Goal: Information Seeking & Learning: Check status

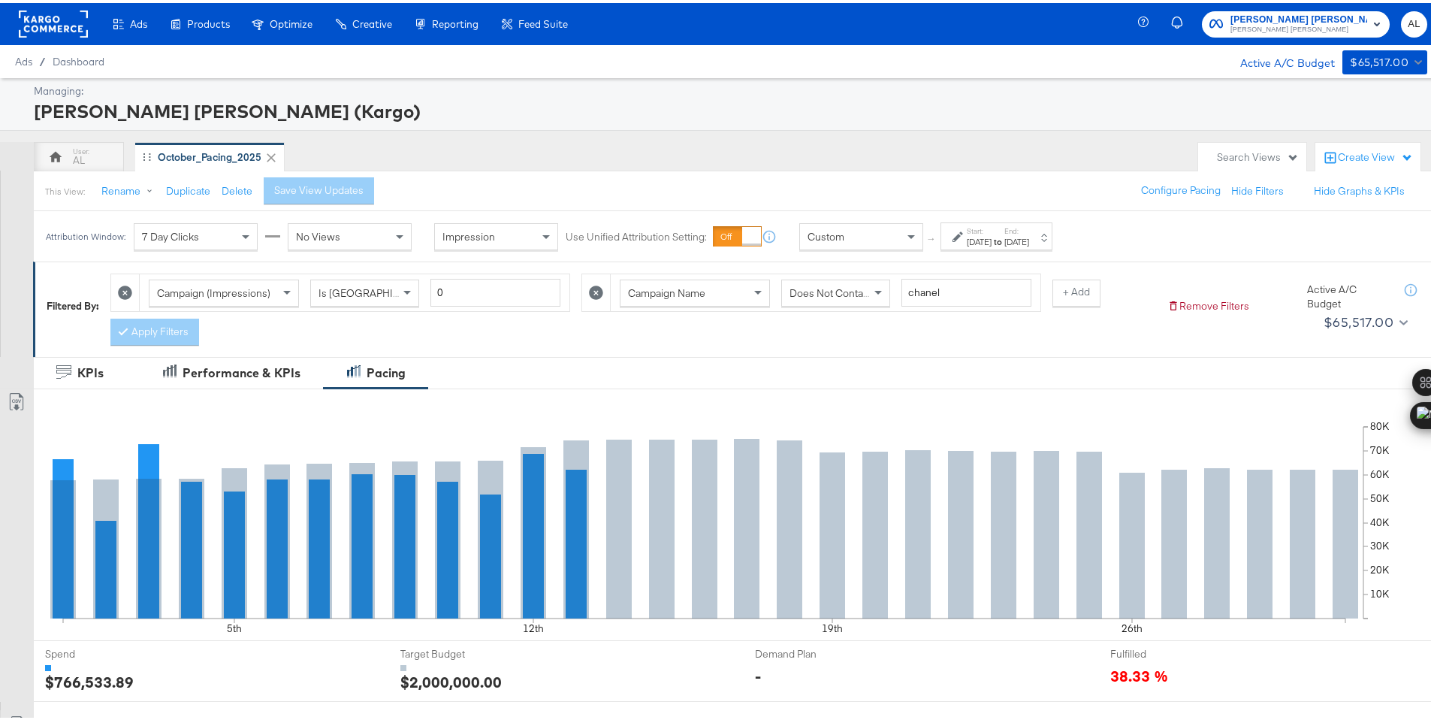
click at [842, 233] on span "Custom" at bounding box center [826, 234] width 37 height 14
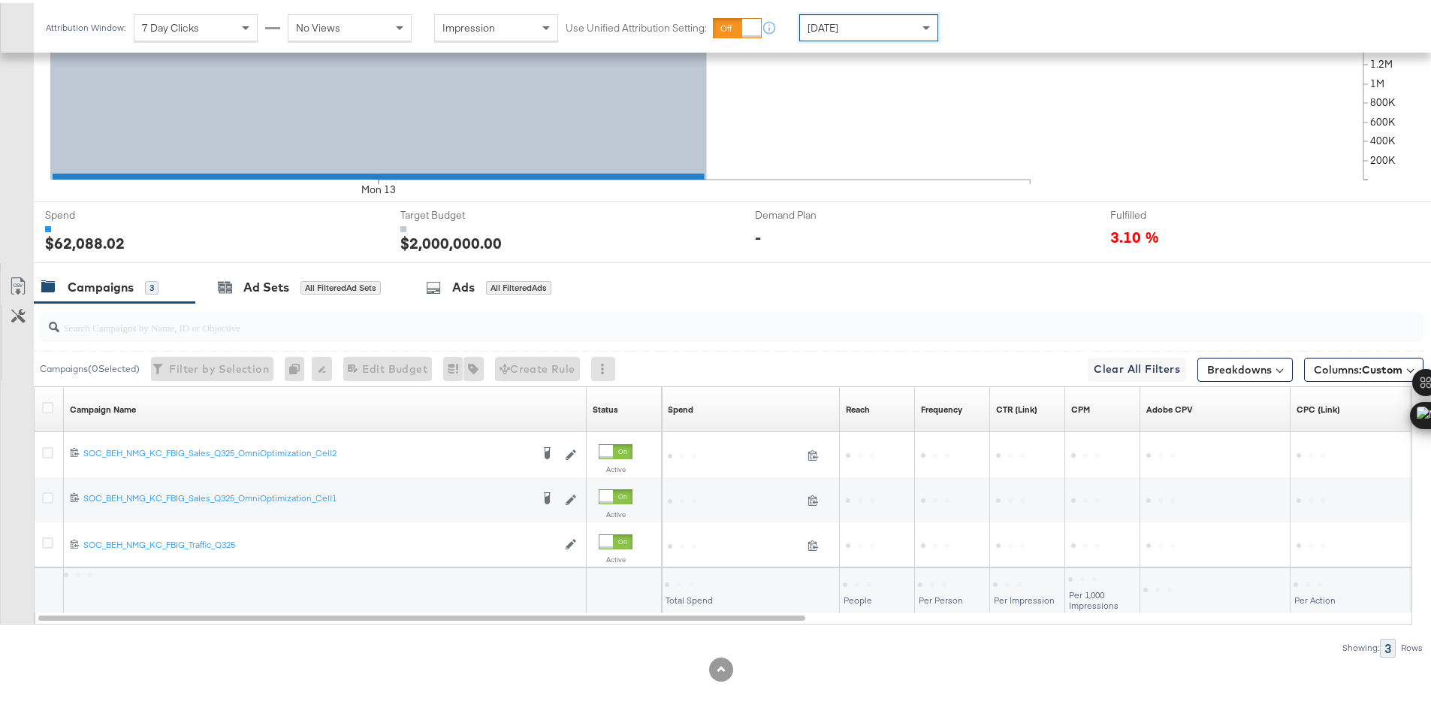
scroll to position [438, 0]
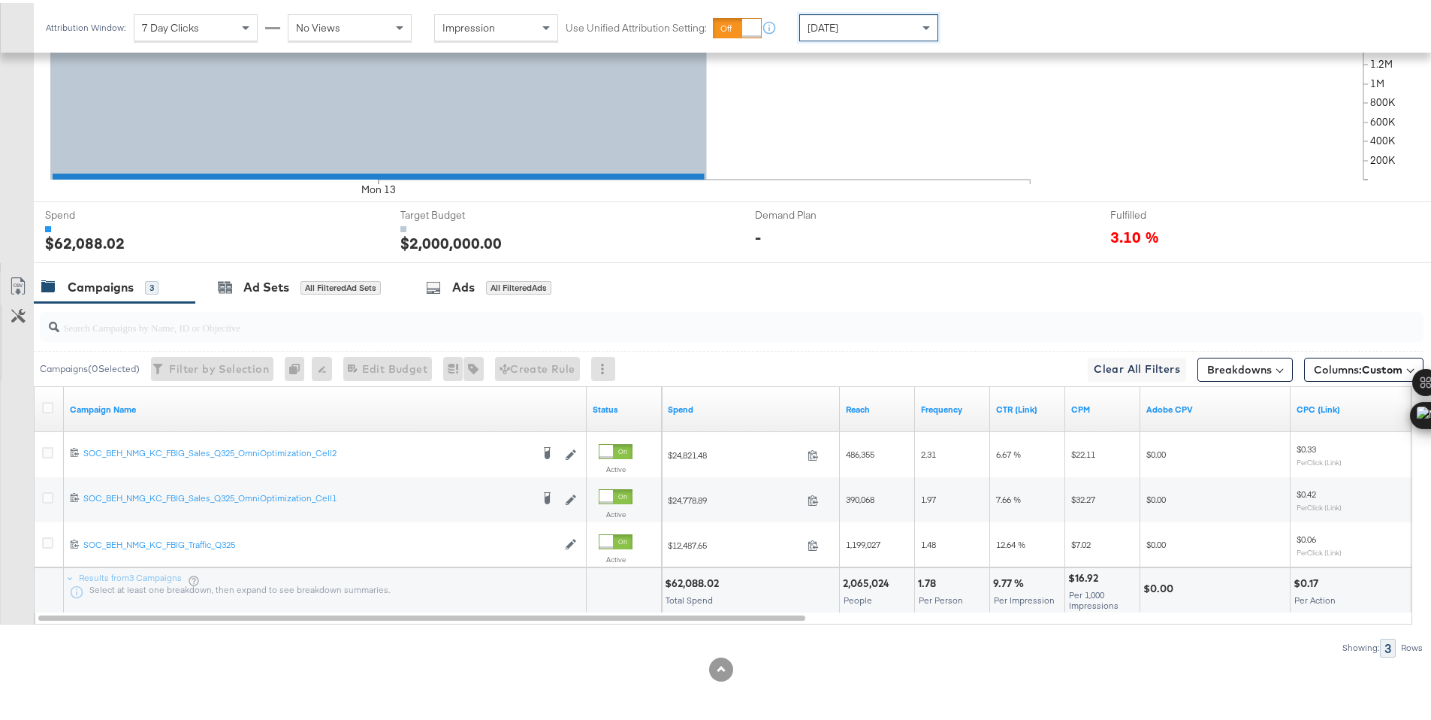
click at [681, 579] on div "$62,088.02" at bounding box center [694, 580] width 59 height 14
copy div "62,088.02"
click at [884, 28] on div "[DATE]" at bounding box center [868, 25] width 137 height 26
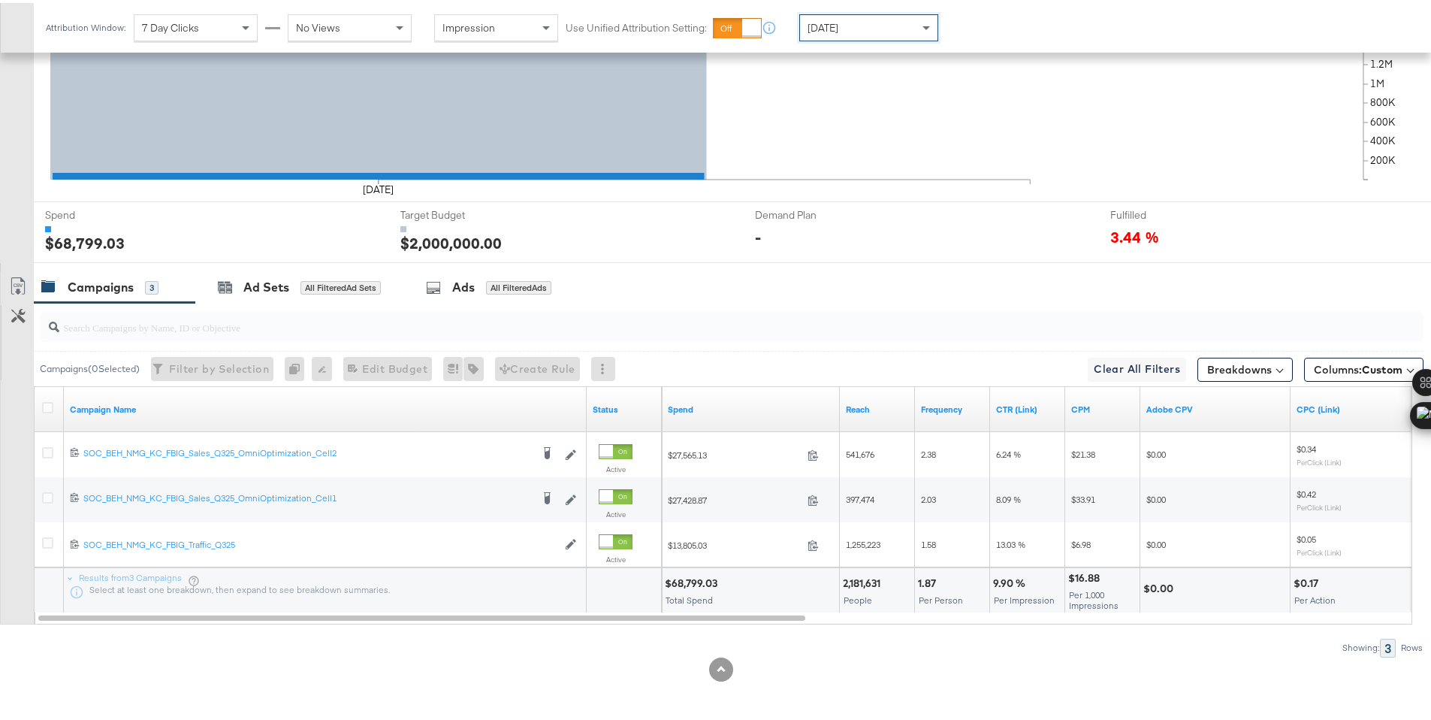
click at [698, 579] on div "$68,799.03" at bounding box center [693, 580] width 57 height 14
copy div "68,799.03"
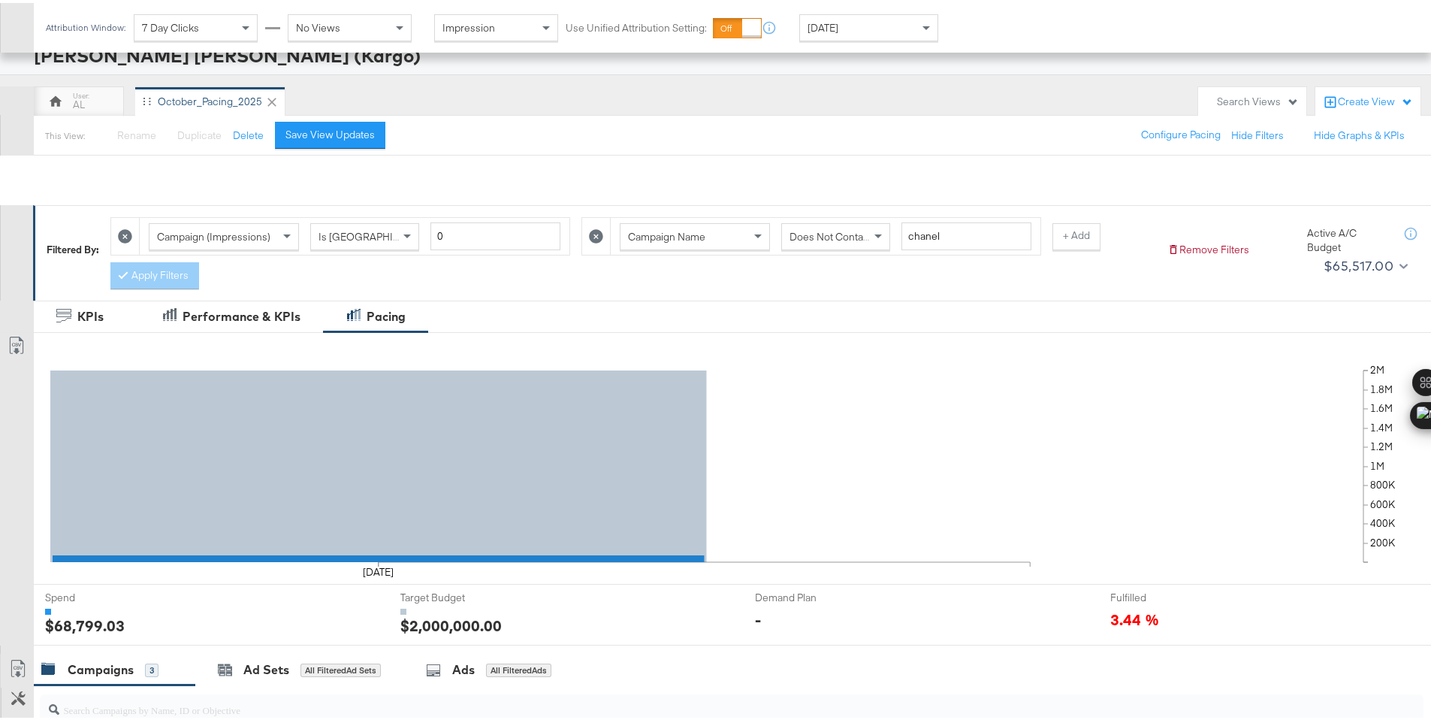
scroll to position [0, 0]
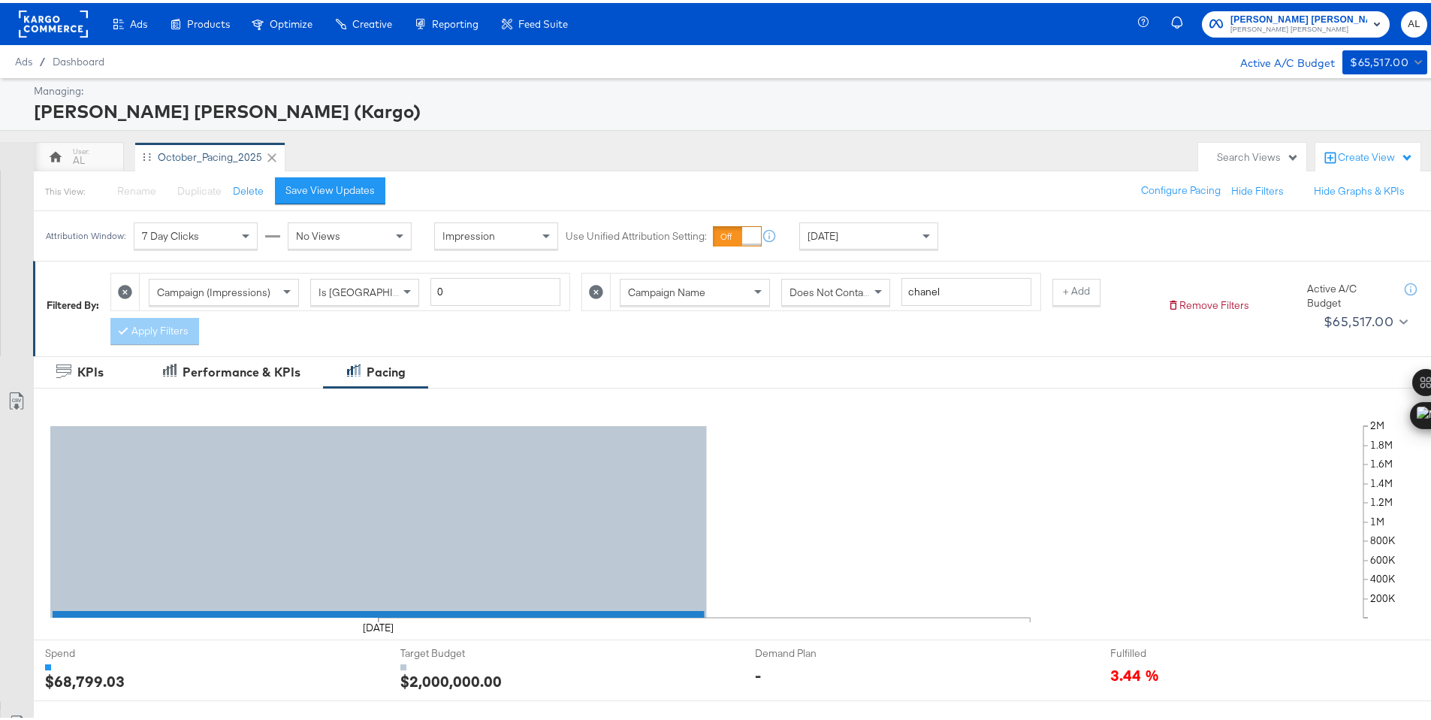
click at [50, 22] on rect at bounding box center [53, 21] width 69 height 27
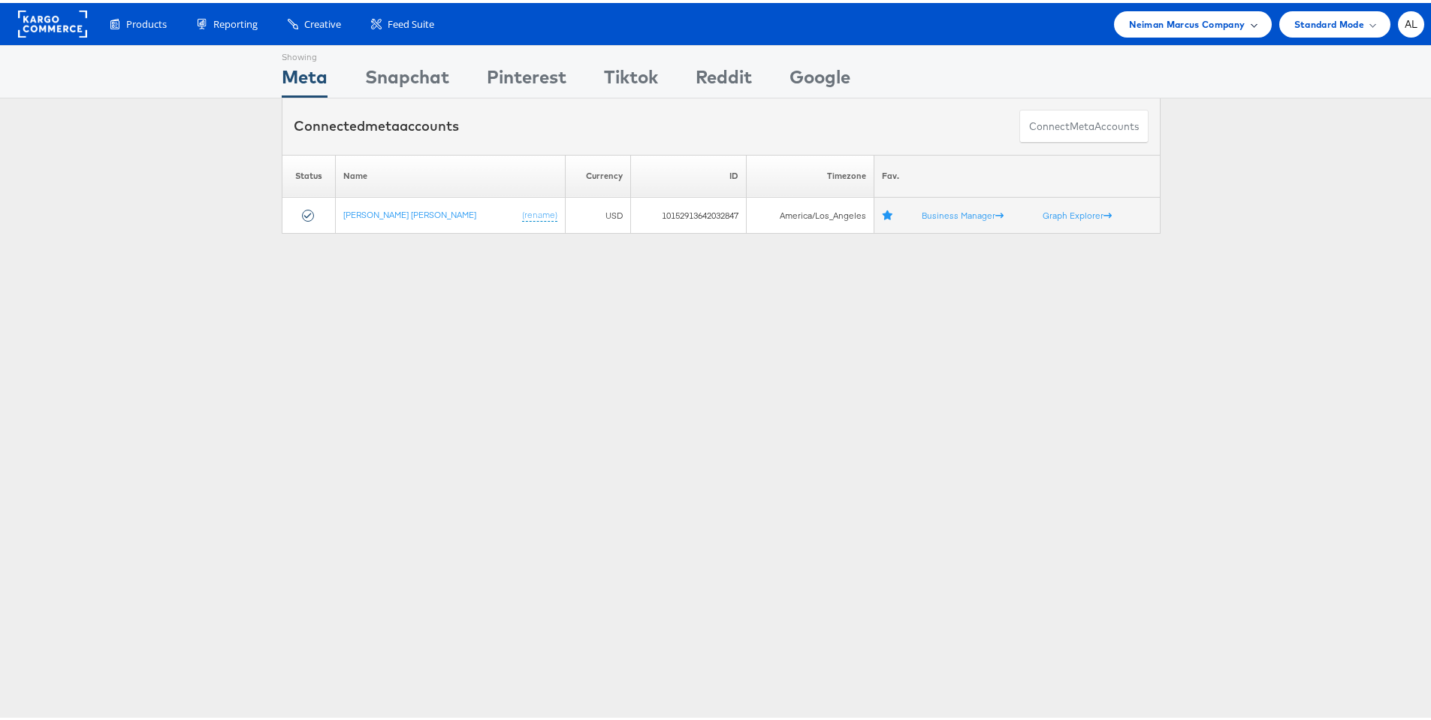
click at [1227, 24] on span "Neiman Marcus Company" at bounding box center [1187, 22] width 116 height 16
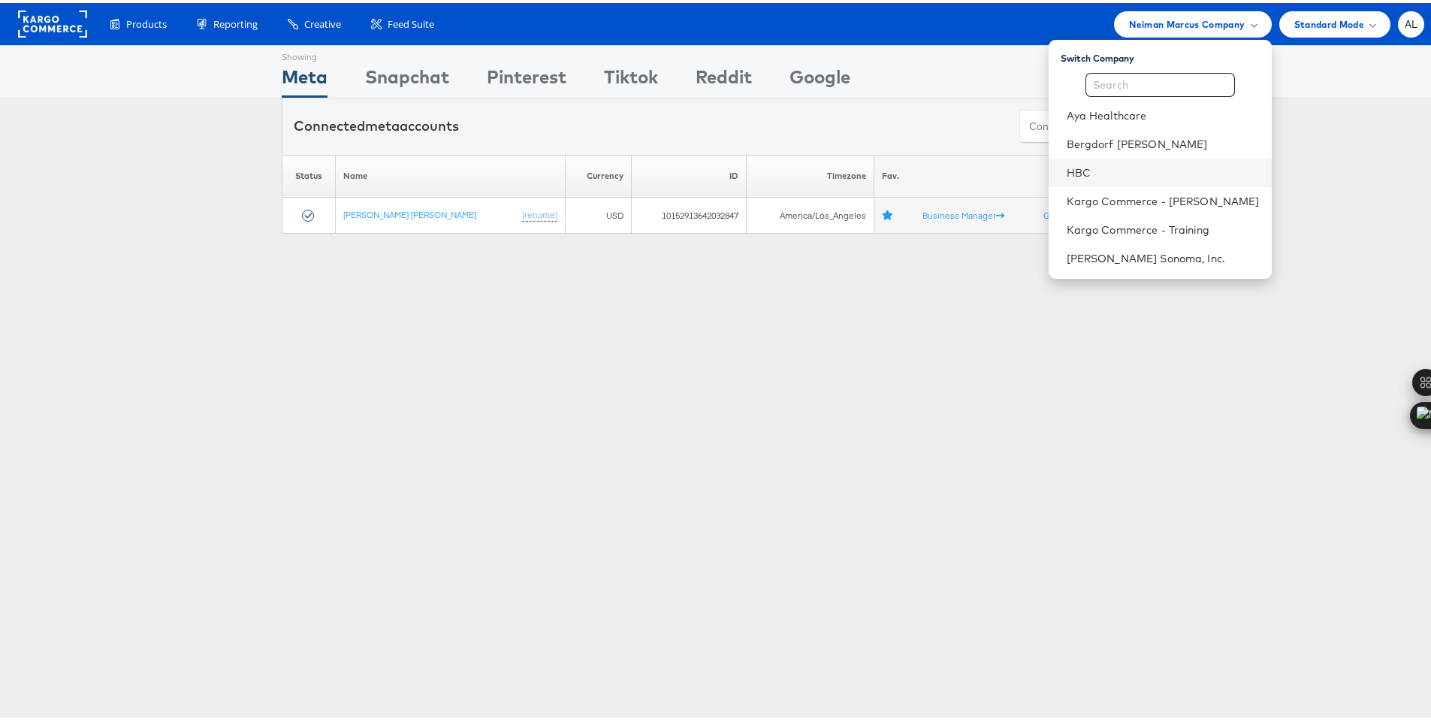
click at [1134, 161] on li "HBC" at bounding box center [1160, 170] width 223 height 29
click at [1056, 162] on li "HBC" at bounding box center [1160, 170] width 223 height 29
click at [1067, 165] on link "HBC" at bounding box center [1163, 169] width 193 height 15
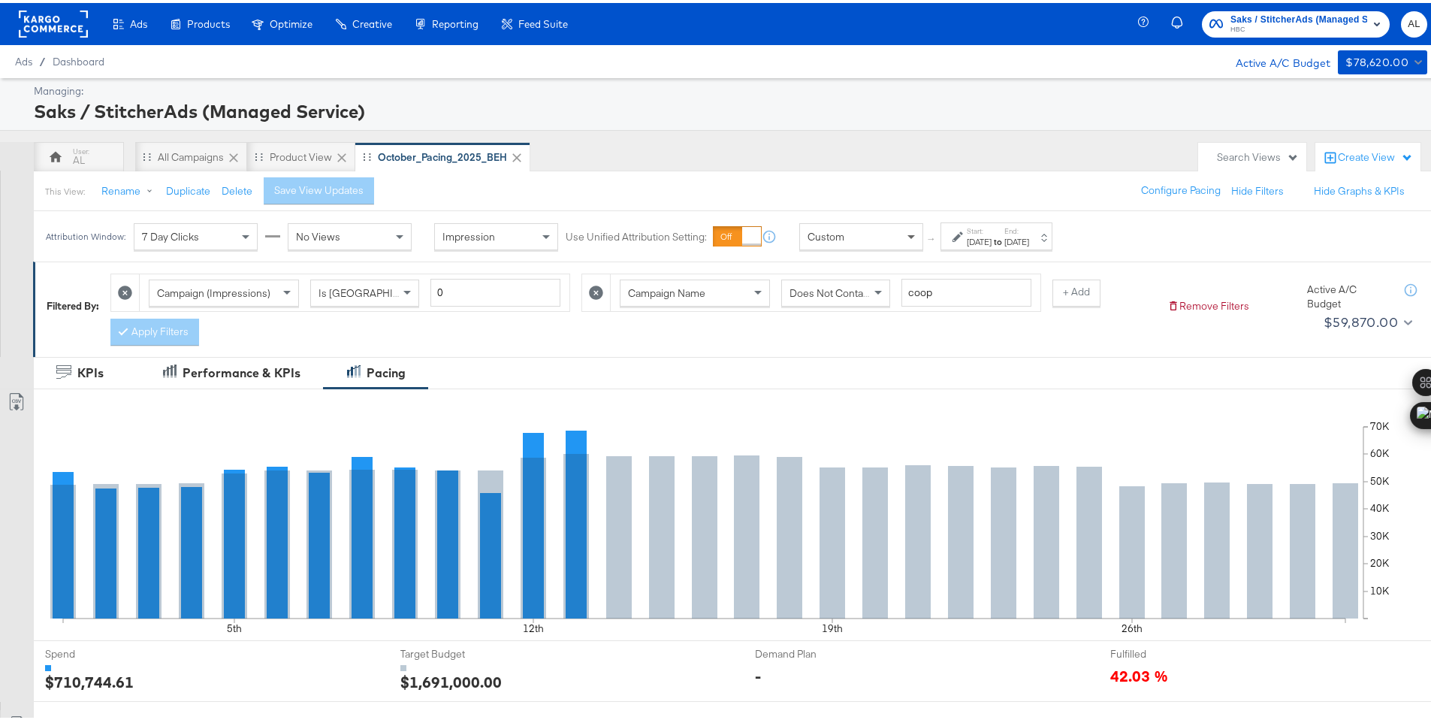
click at [908, 231] on span at bounding box center [913, 234] width 19 height 26
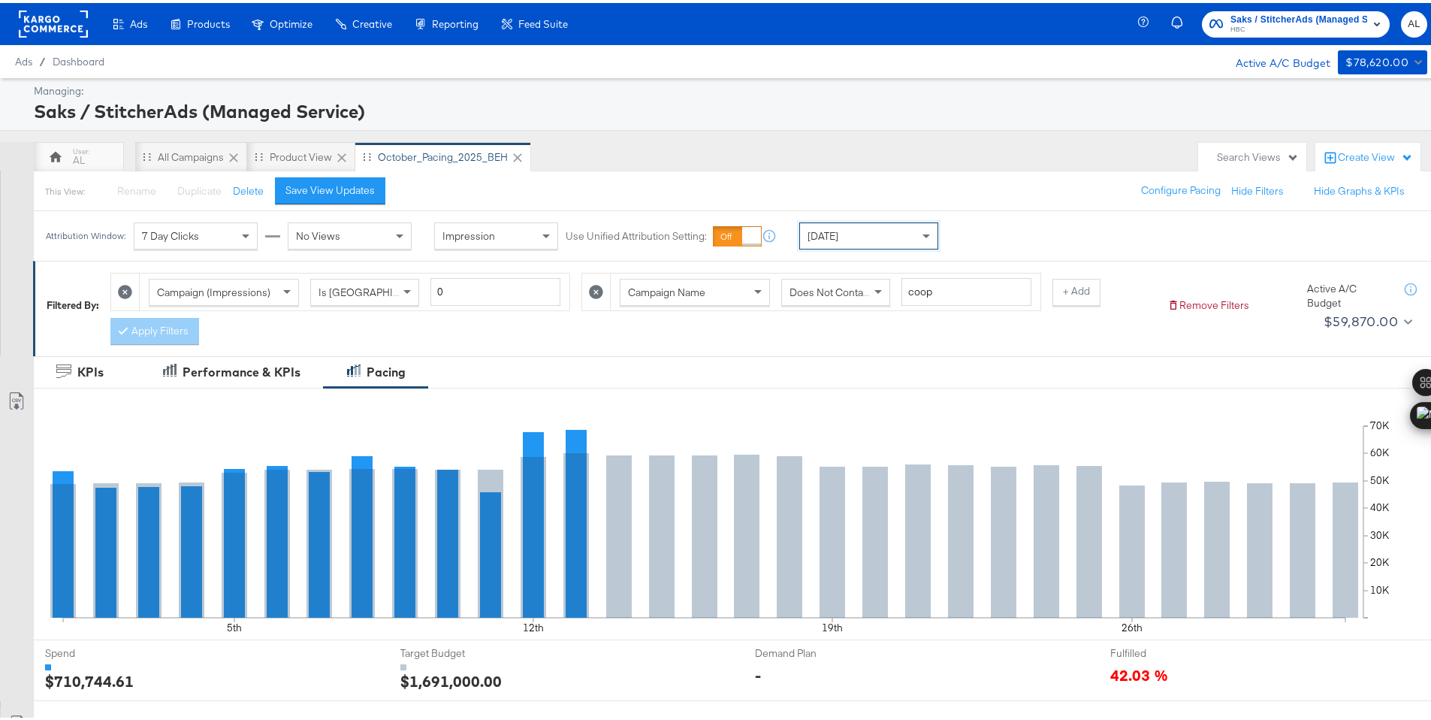
scroll to position [393, 0]
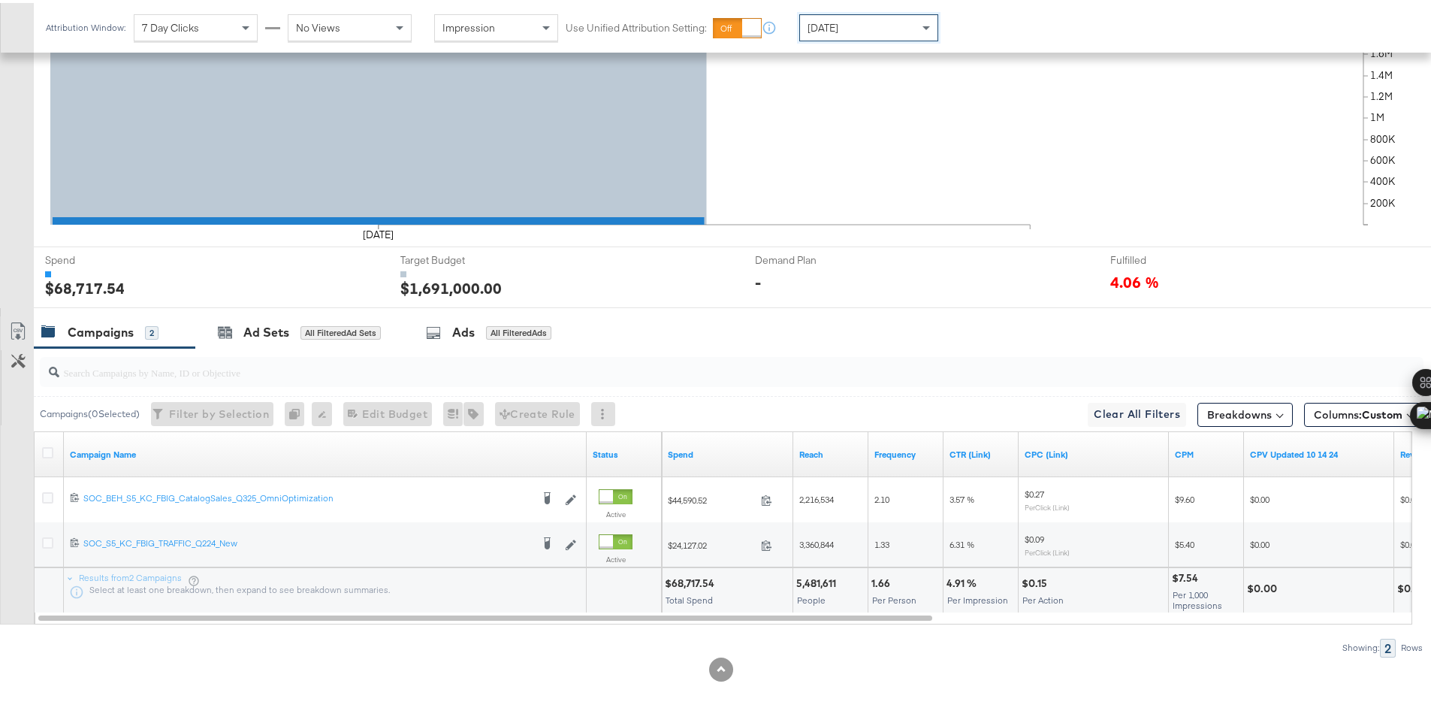
click at [676, 578] on div "$68,717.54" at bounding box center [692, 580] width 54 height 14
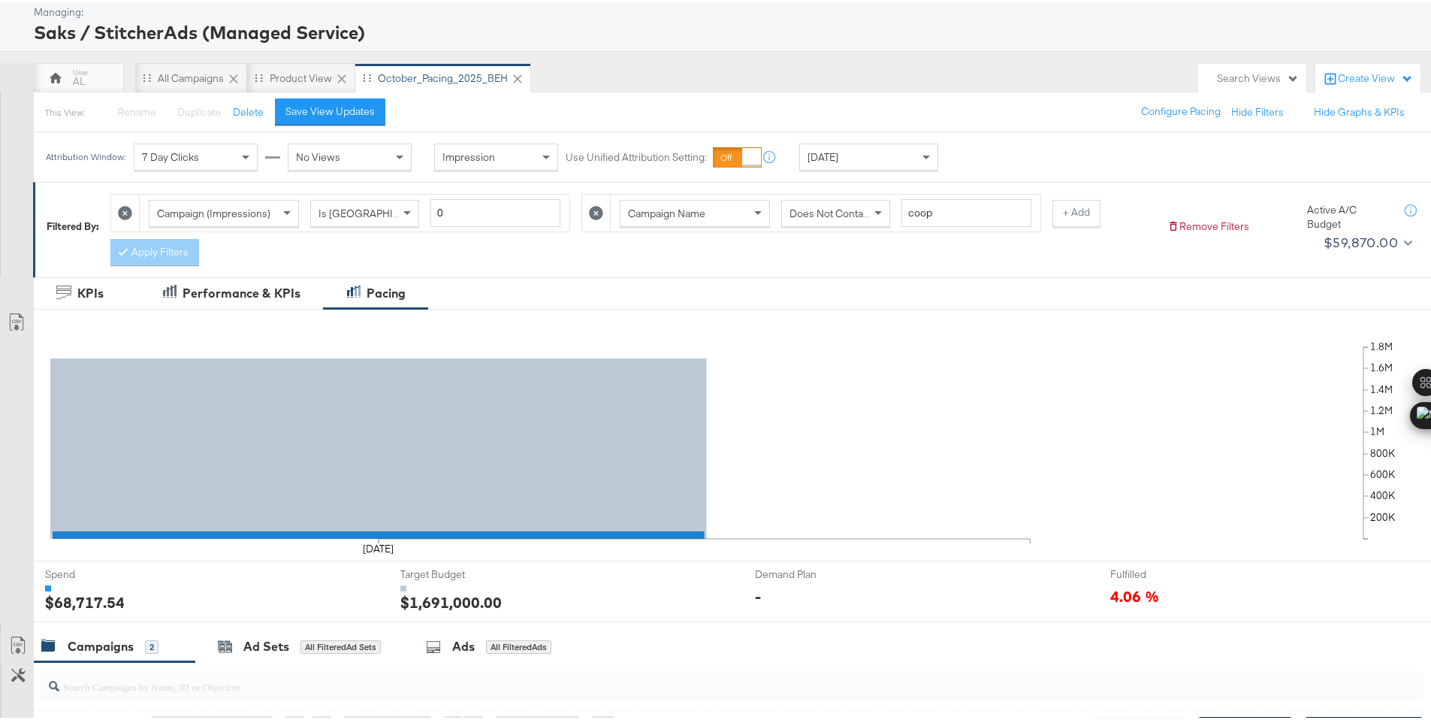
scroll to position [0, 0]
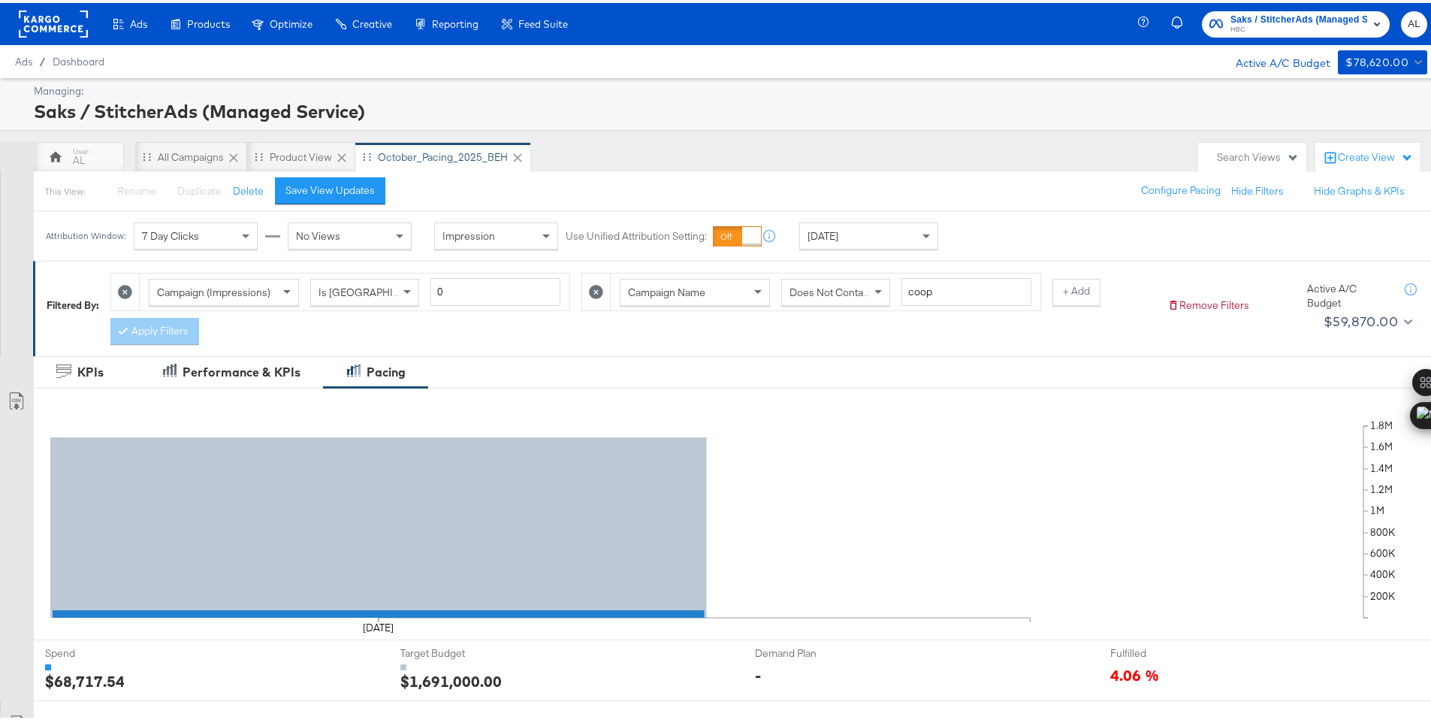
copy div "68,717.54"
click at [838, 235] on span "[DATE]" at bounding box center [823, 233] width 31 height 14
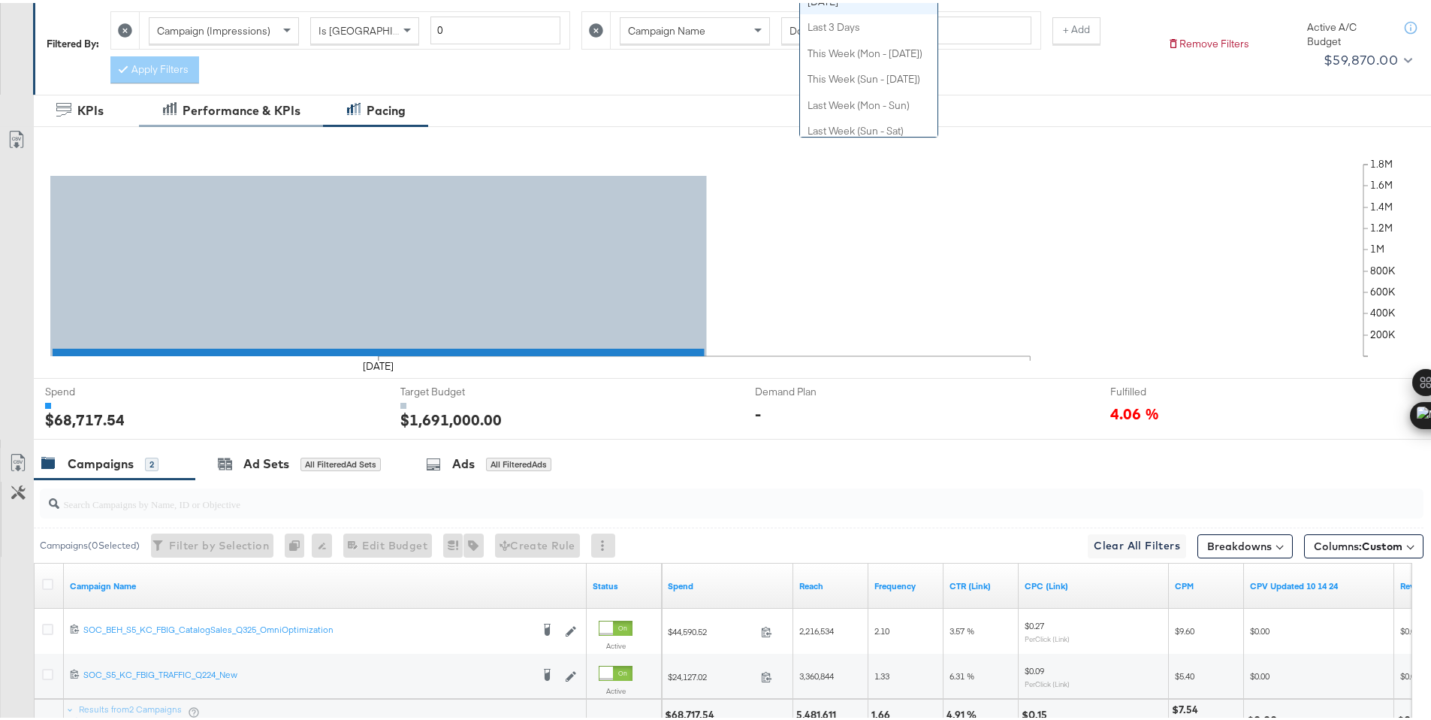
scroll to position [393, 0]
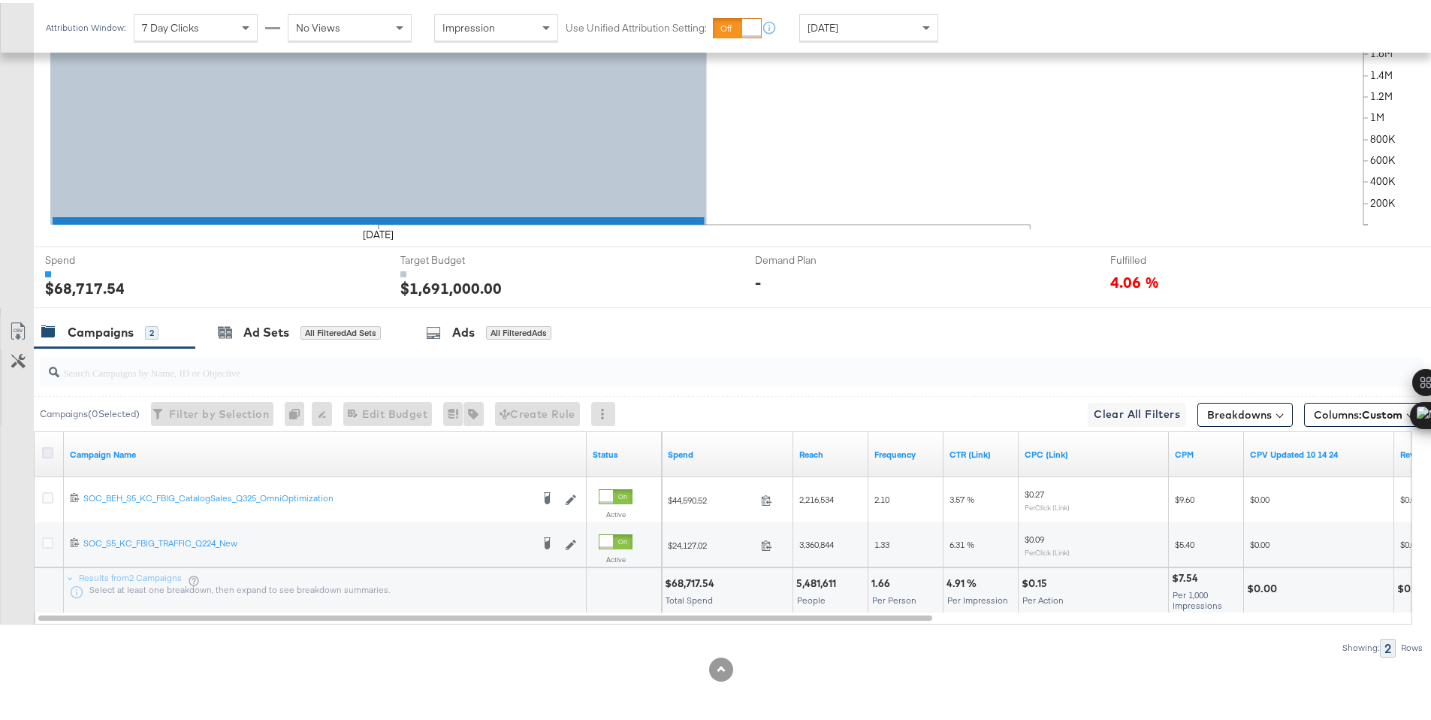
click at [47, 448] on icon at bounding box center [47, 449] width 11 height 11
click at [0, 0] on input "checkbox" at bounding box center [0, 0] width 0 height 0
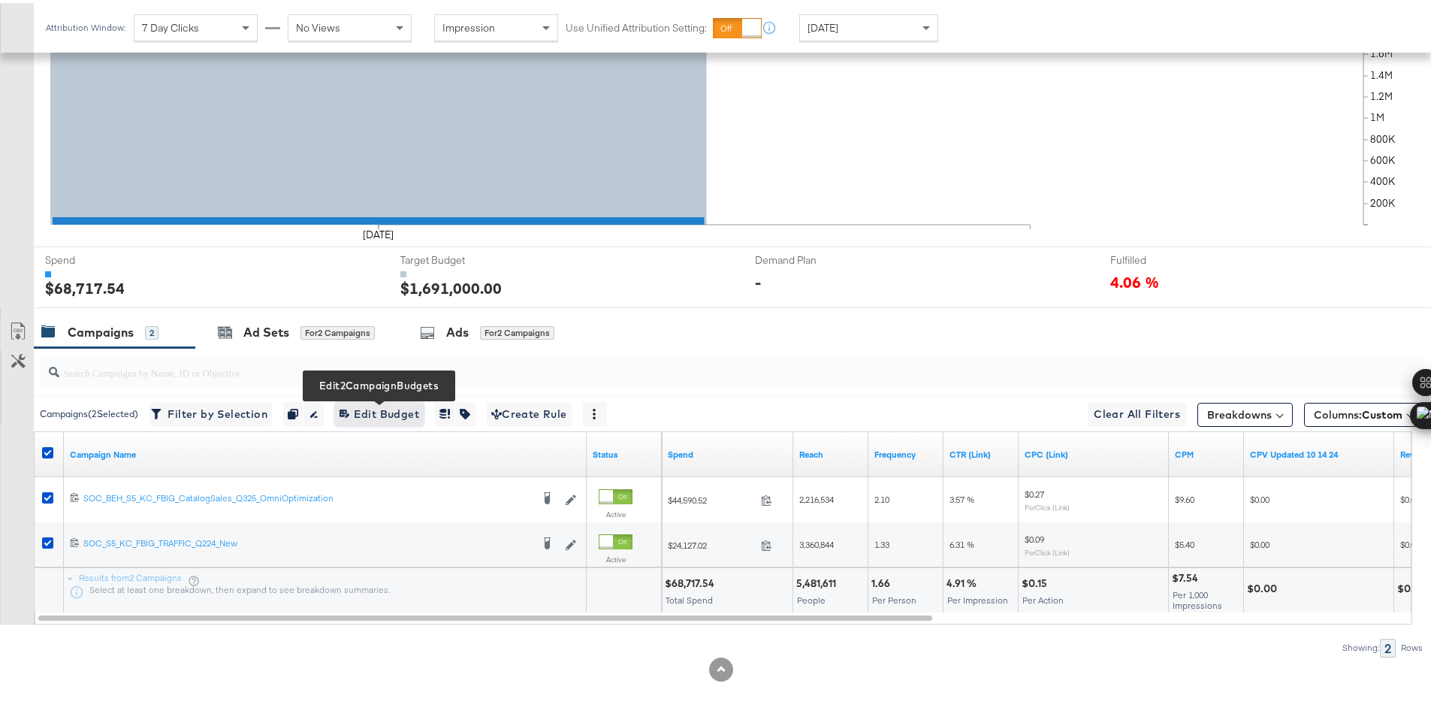
click at [379, 414] on span "Edit 2 Campaign Budgets Edit Budget" at bounding box center [380, 411] width 80 height 19
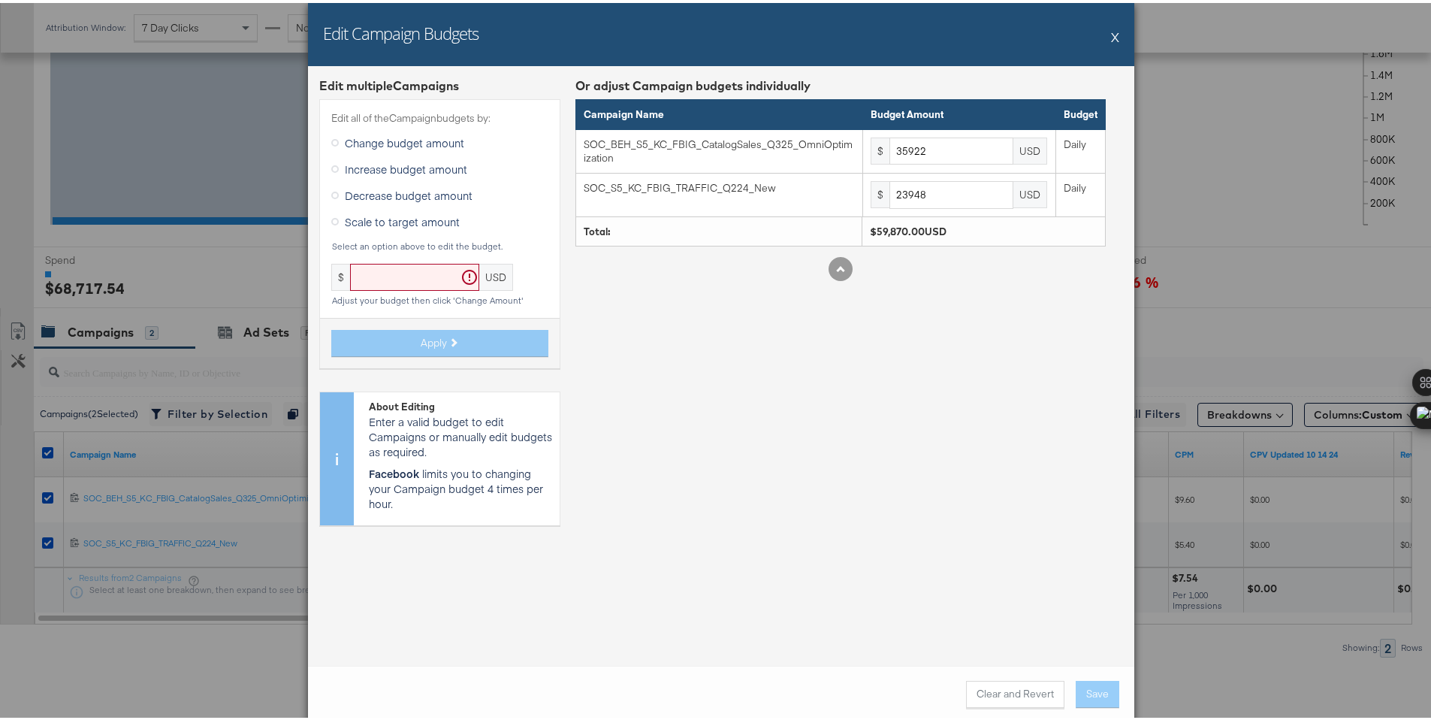
click at [1105, 33] on div "Edit Campaign Budgets X" at bounding box center [721, 31] width 826 height 63
click at [1111, 31] on button "X" at bounding box center [1115, 34] width 8 height 30
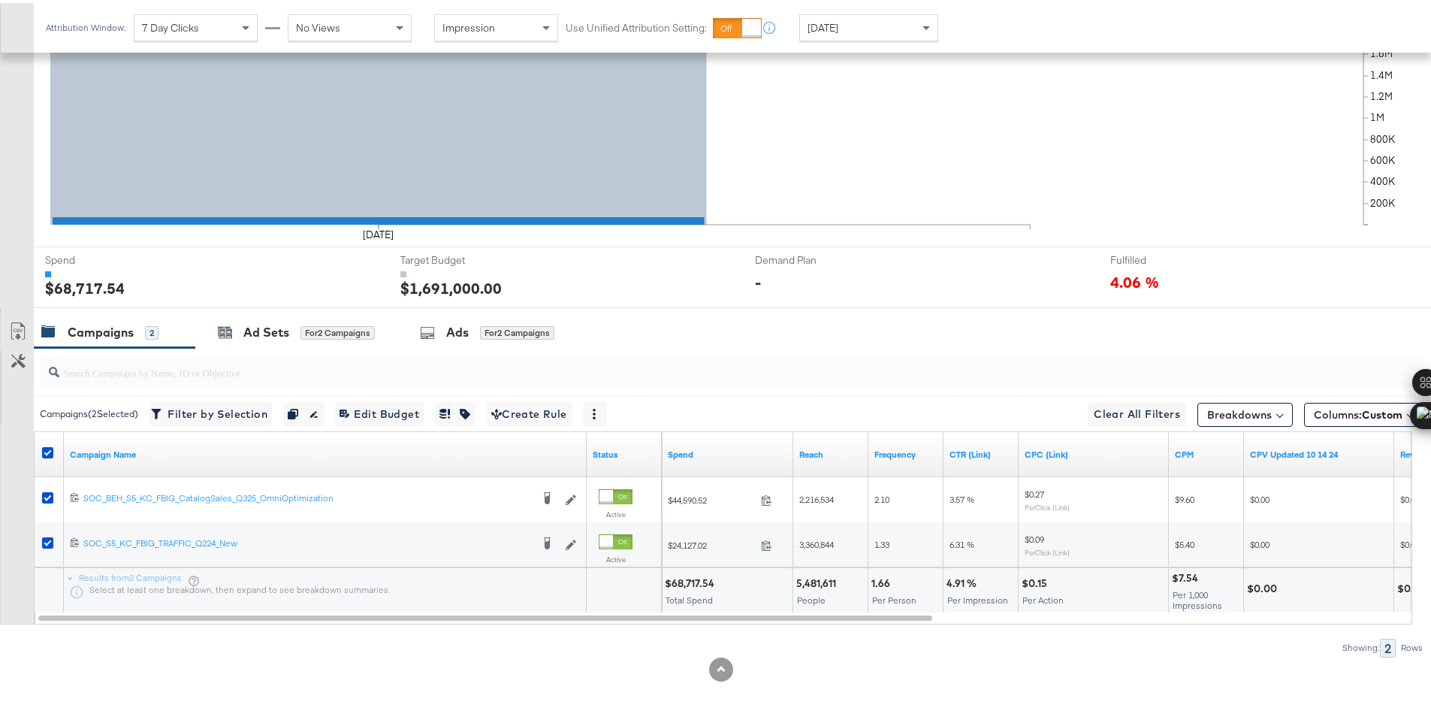
click at [881, 26] on div "[DATE]" at bounding box center [868, 25] width 137 height 26
click at [992, 25] on div "Oct 13th 2025" at bounding box center [979, 31] width 25 height 12
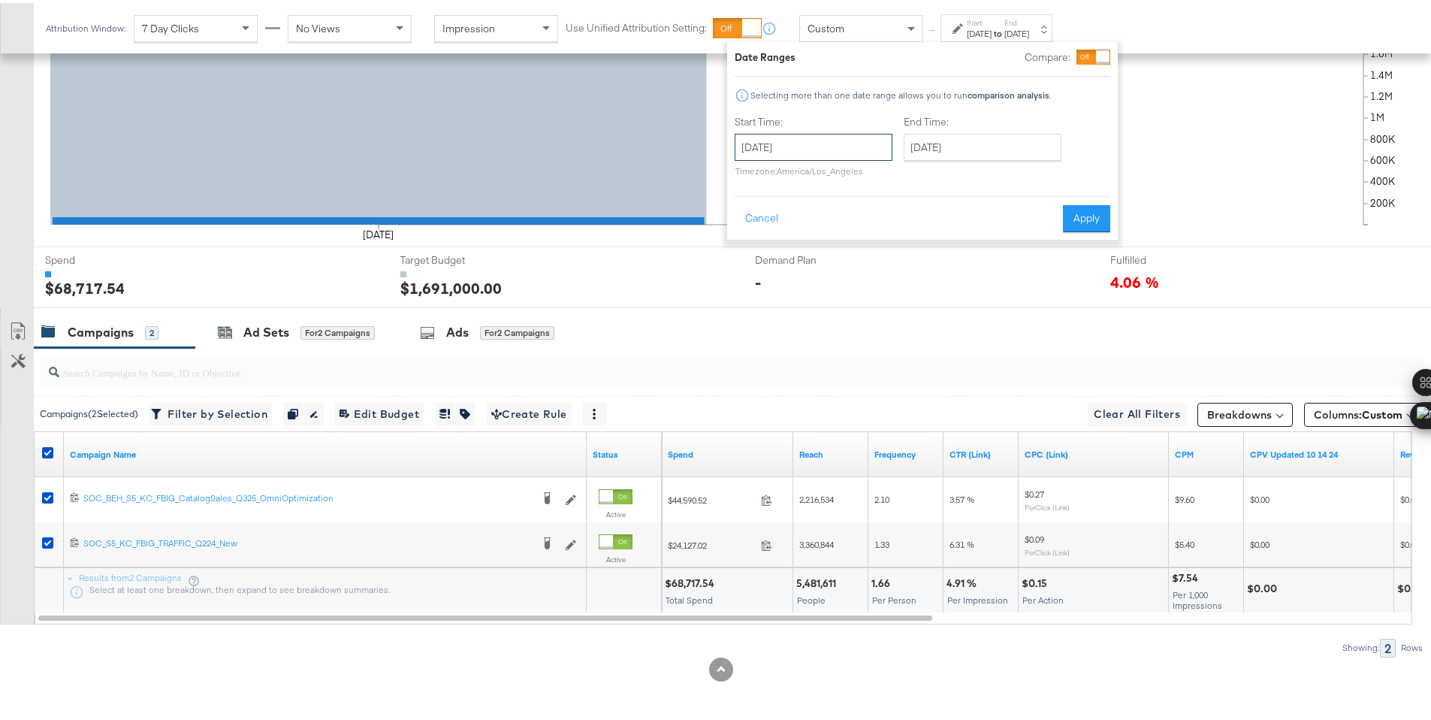
click at [863, 143] on input "October 13th 2025" at bounding box center [814, 144] width 158 height 27
click at [757, 260] on td "12" at bounding box center [752, 262] width 26 height 21
type input "October 12th 2025"
click at [941, 146] on input "October 13th 2025" at bounding box center [983, 144] width 158 height 27
click at [919, 261] on td "12" at bounding box center [921, 262] width 26 height 21
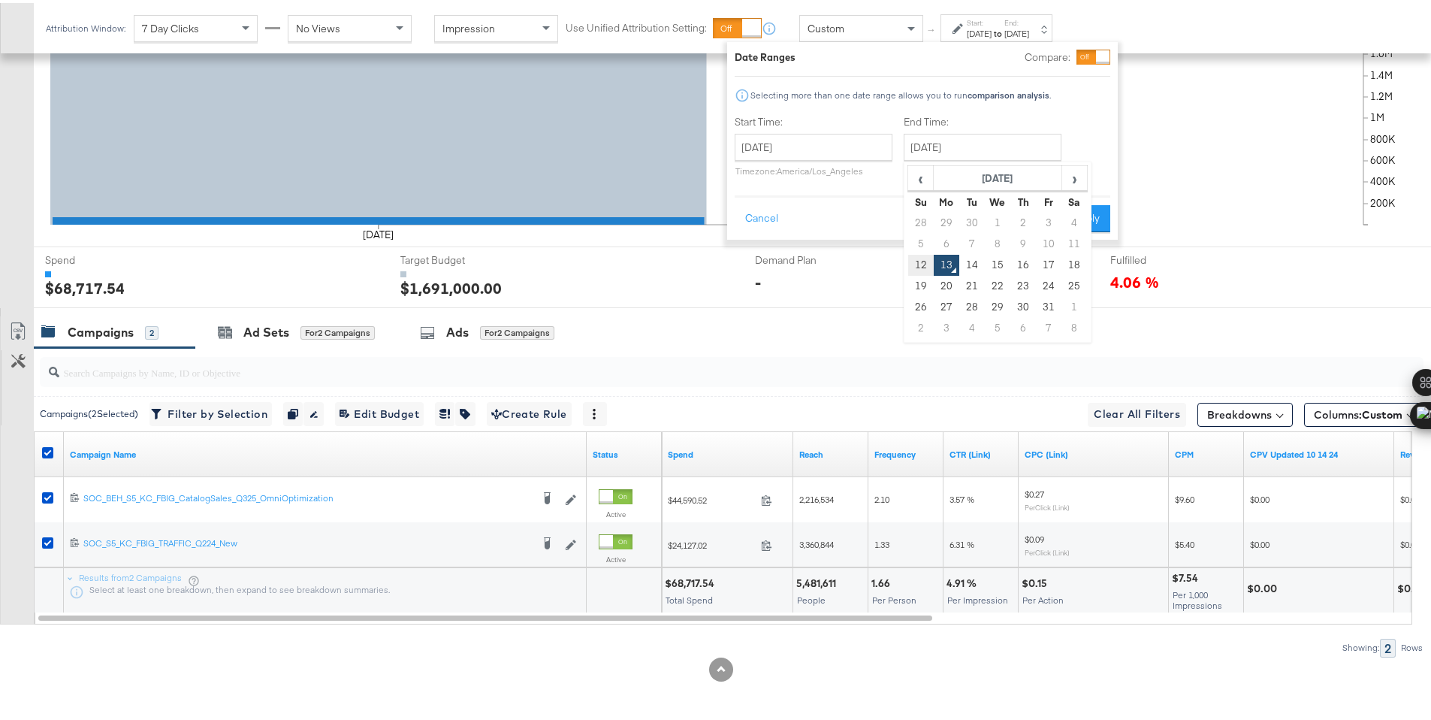
type input "October 12th 2025"
click at [1089, 216] on button "Apply" at bounding box center [1086, 215] width 47 height 27
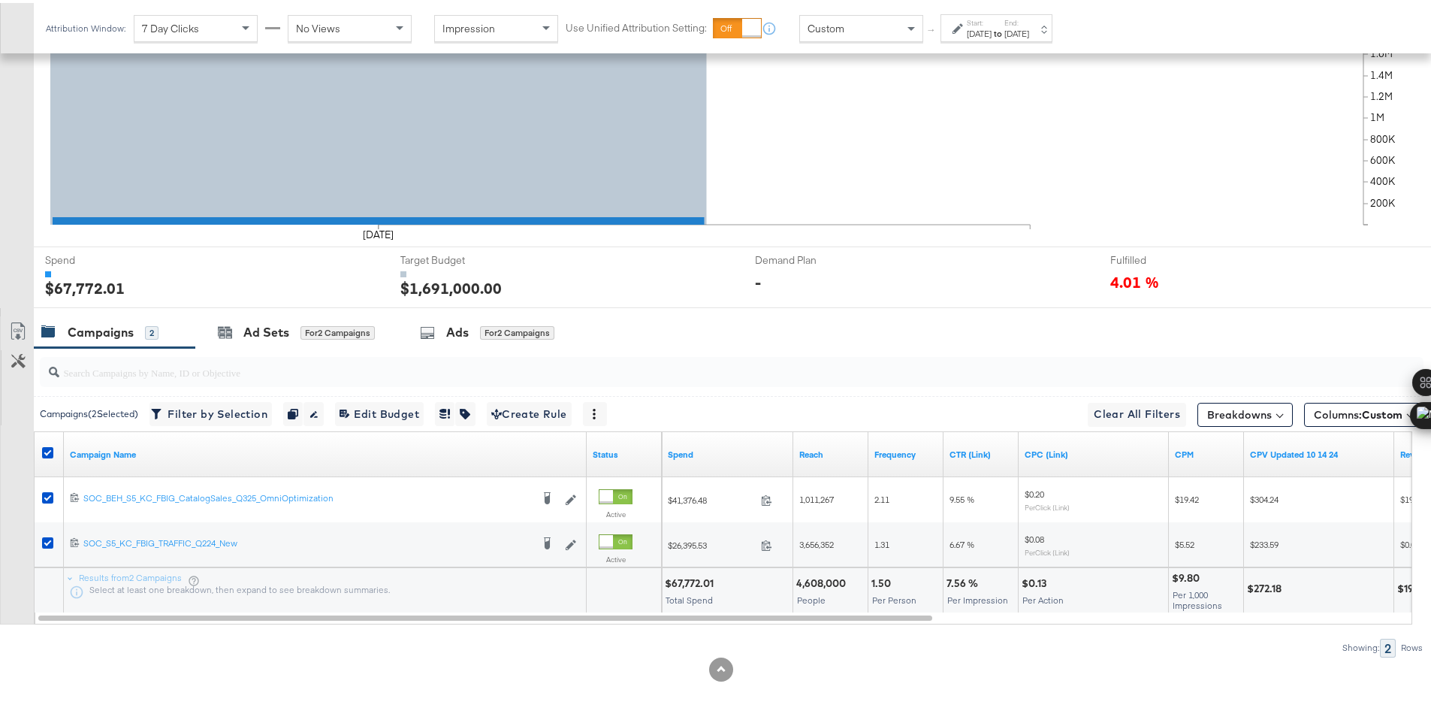
click at [682, 582] on div "$67,772.01" at bounding box center [691, 580] width 53 height 14
copy div "67,772.01"
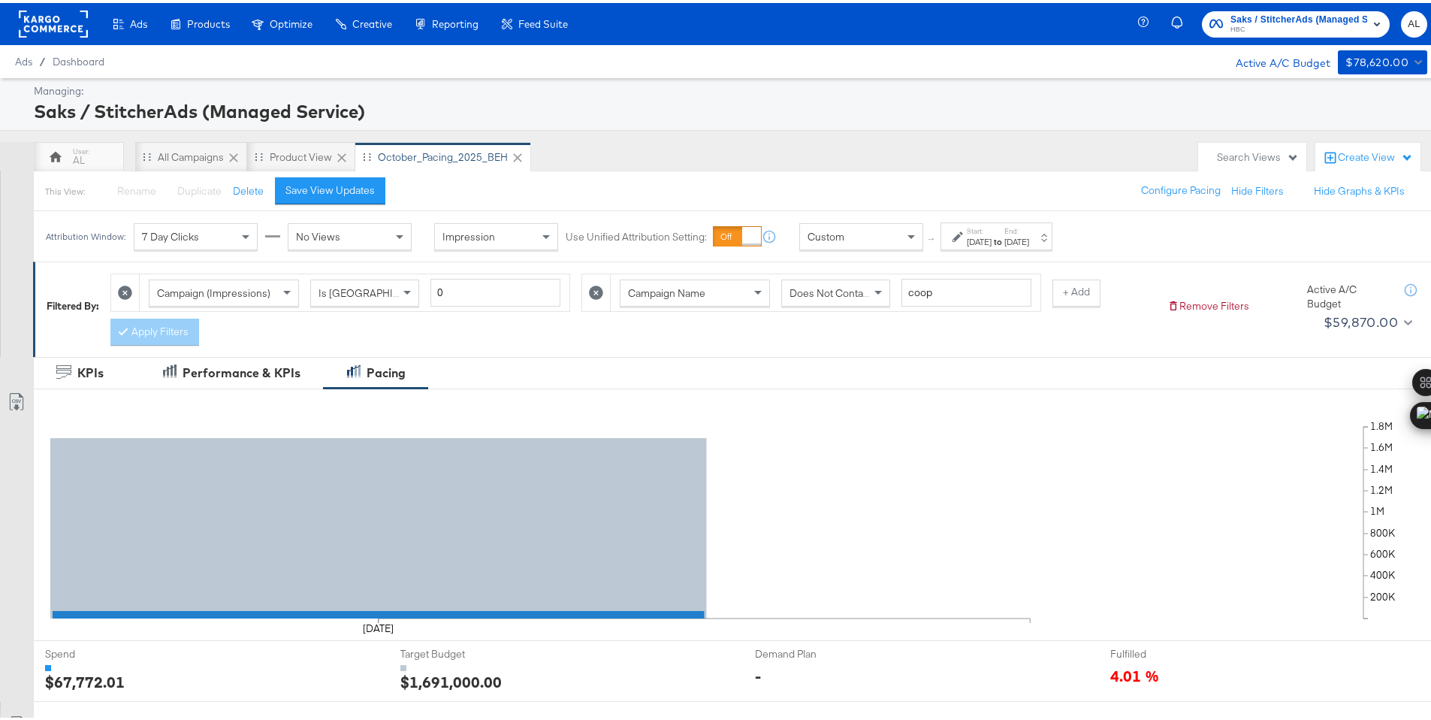
click at [43, 22] on rect at bounding box center [53, 21] width 69 height 27
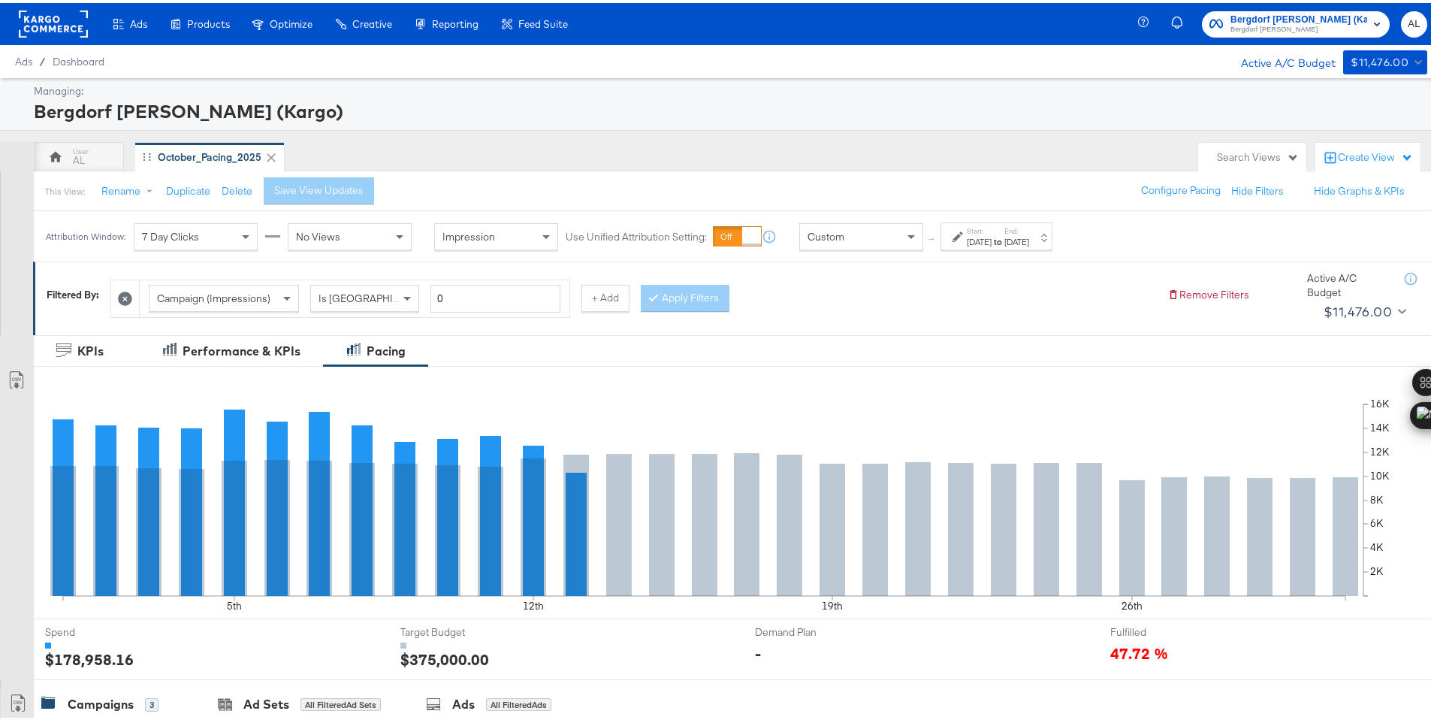
click at [902, 243] on div "Custom" at bounding box center [861, 234] width 122 height 26
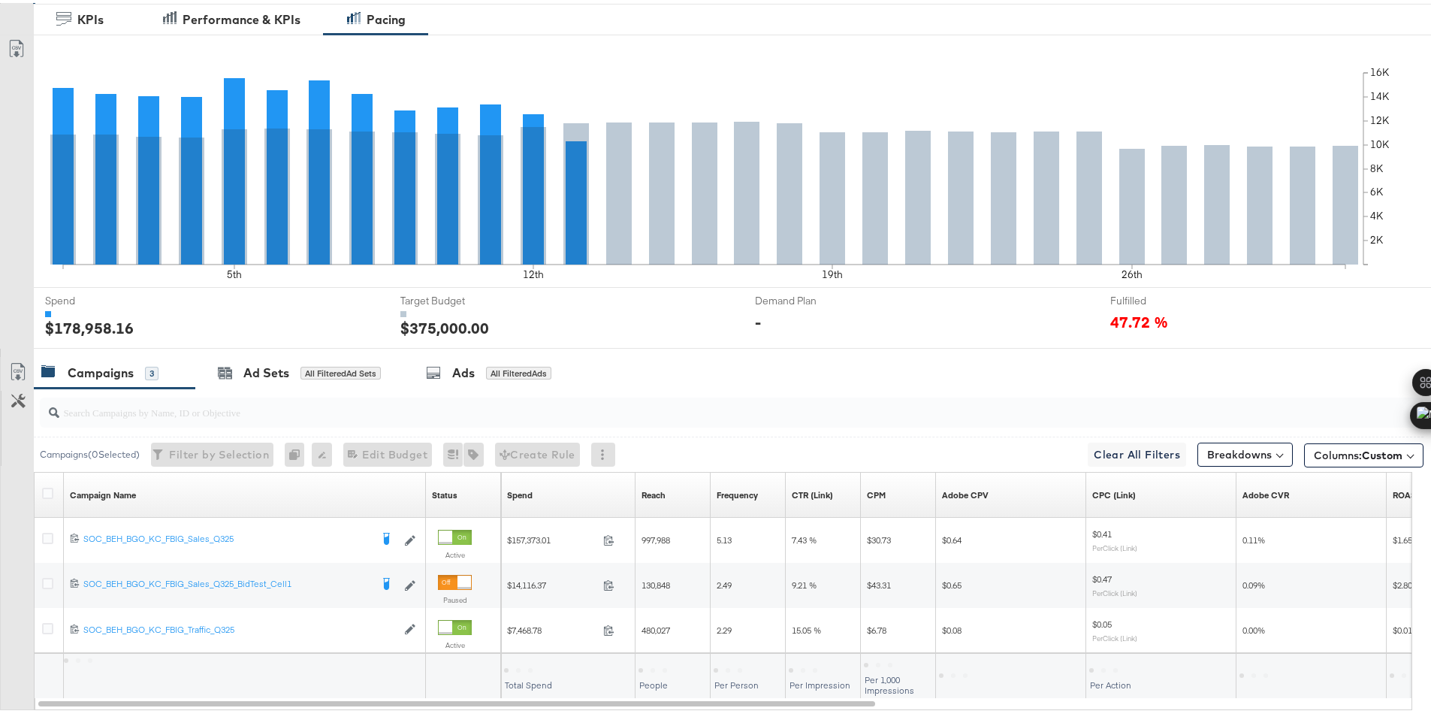
scroll to position [371, 0]
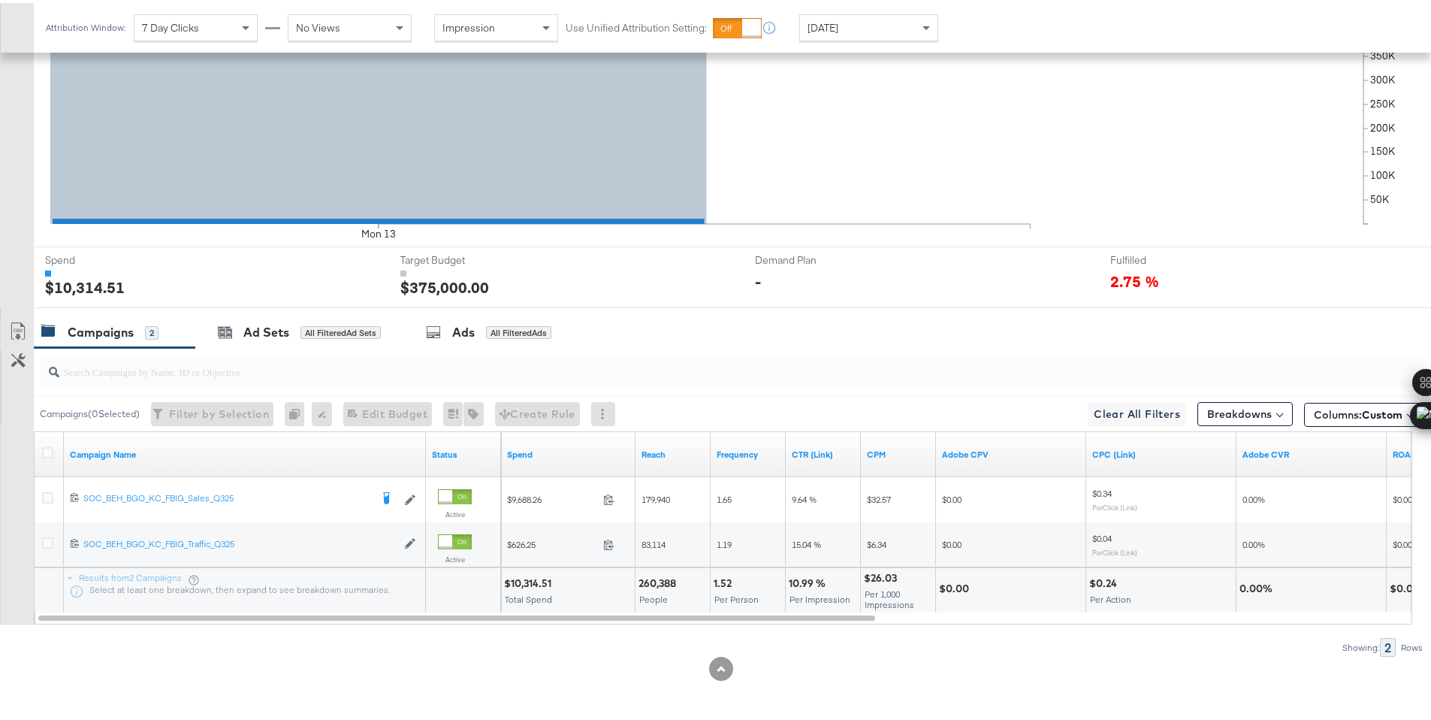
click at [521, 579] on div "$10,314.51" at bounding box center [530, 580] width 52 height 14
copy div "10,314.51"
click at [804, 38] on div "[DATE]" at bounding box center [868, 24] width 139 height 27
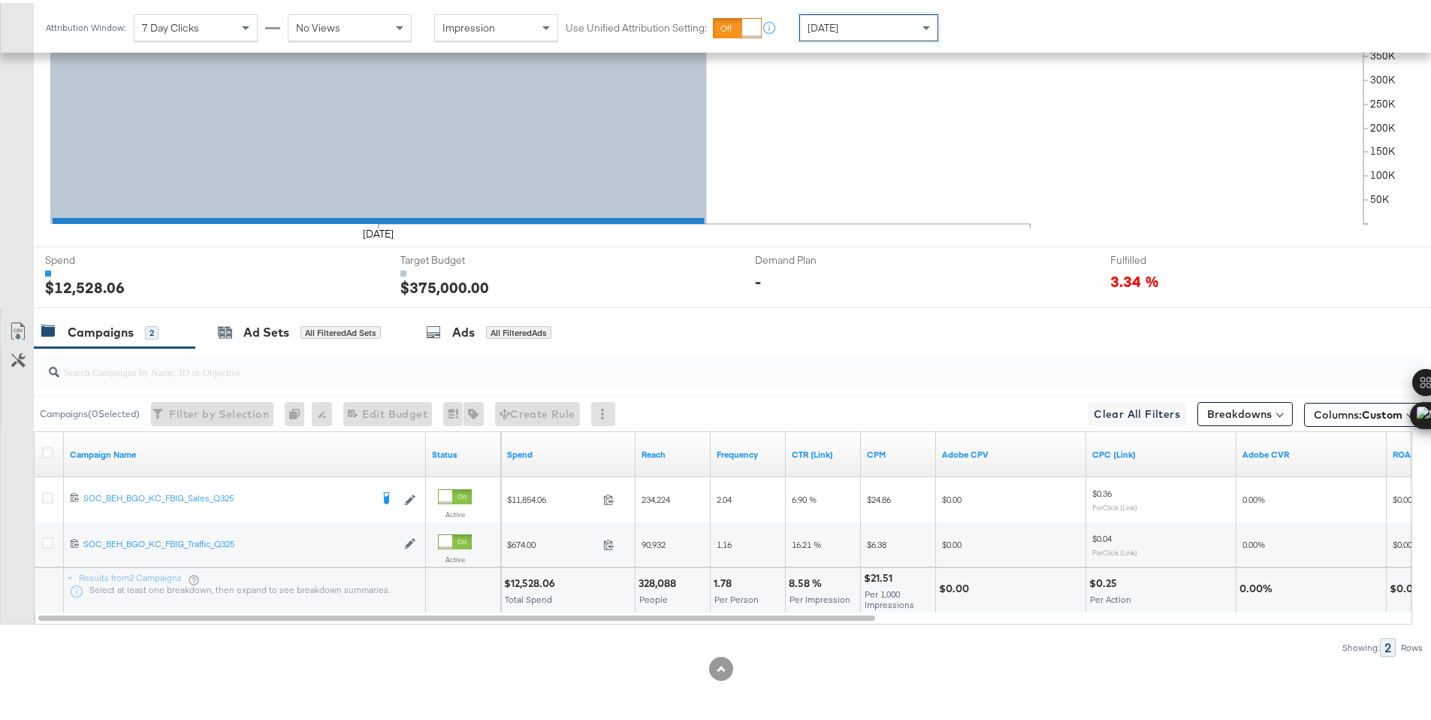
click at [523, 580] on div "$12,528.06" at bounding box center [532, 580] width 56 height 14
copy div "12,528.06"
